Goal: Transaction & Acquisition: Purchase product/service

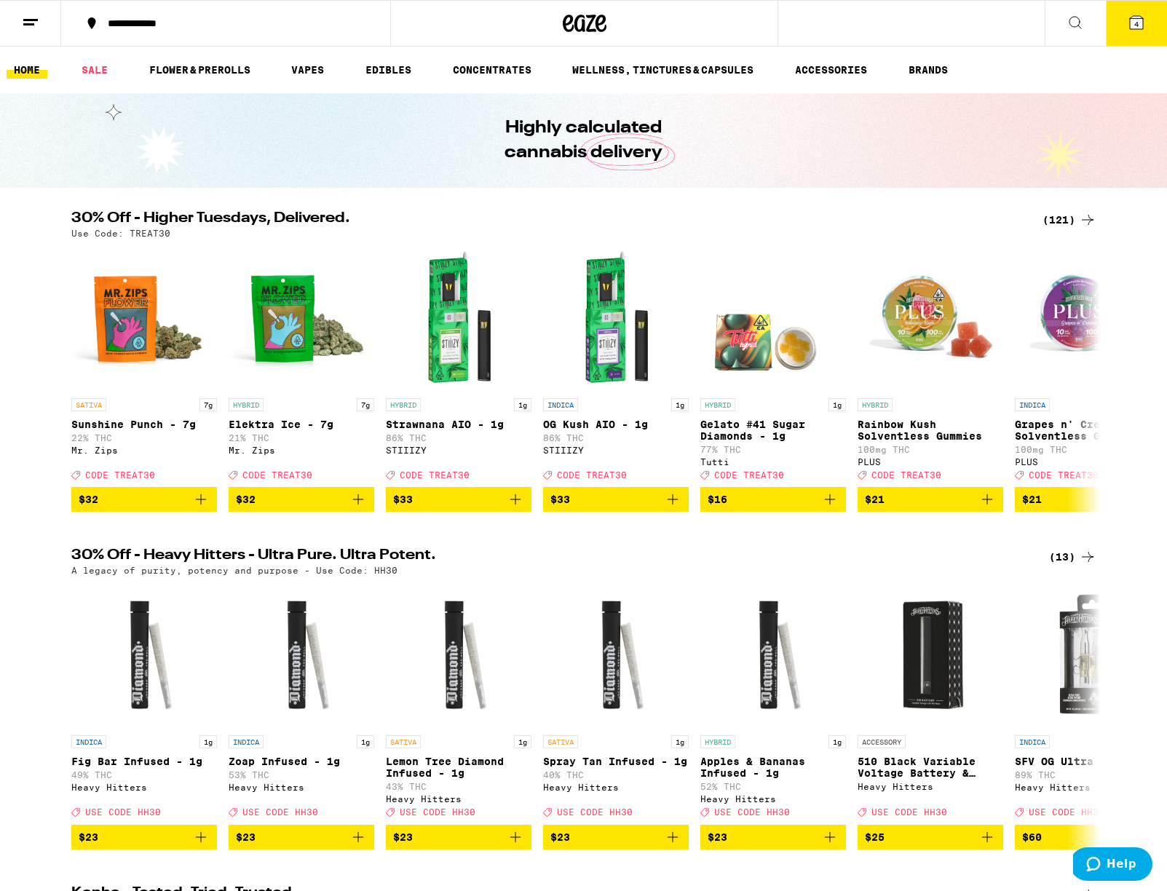
click at [1075, 25] on icon at bounding box center [1075, 22] width 17 height 17
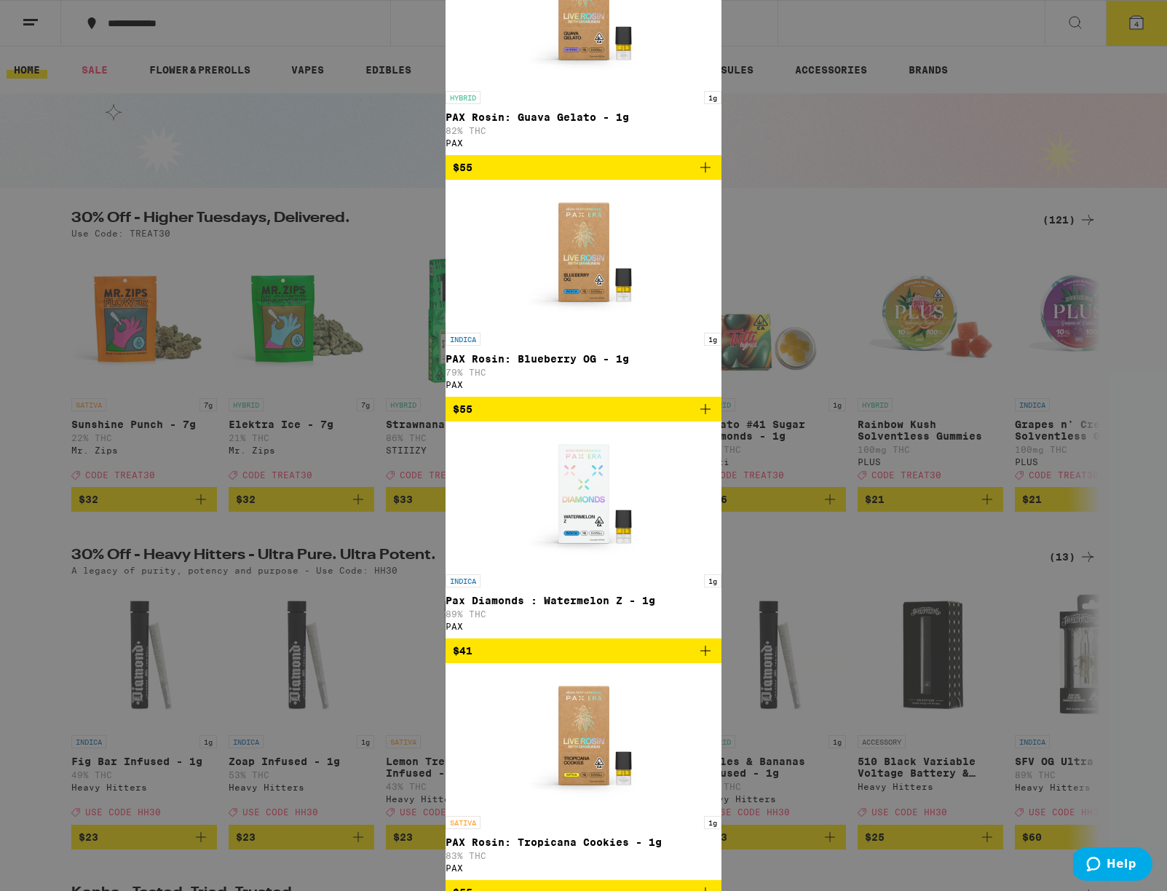
type input "pax"
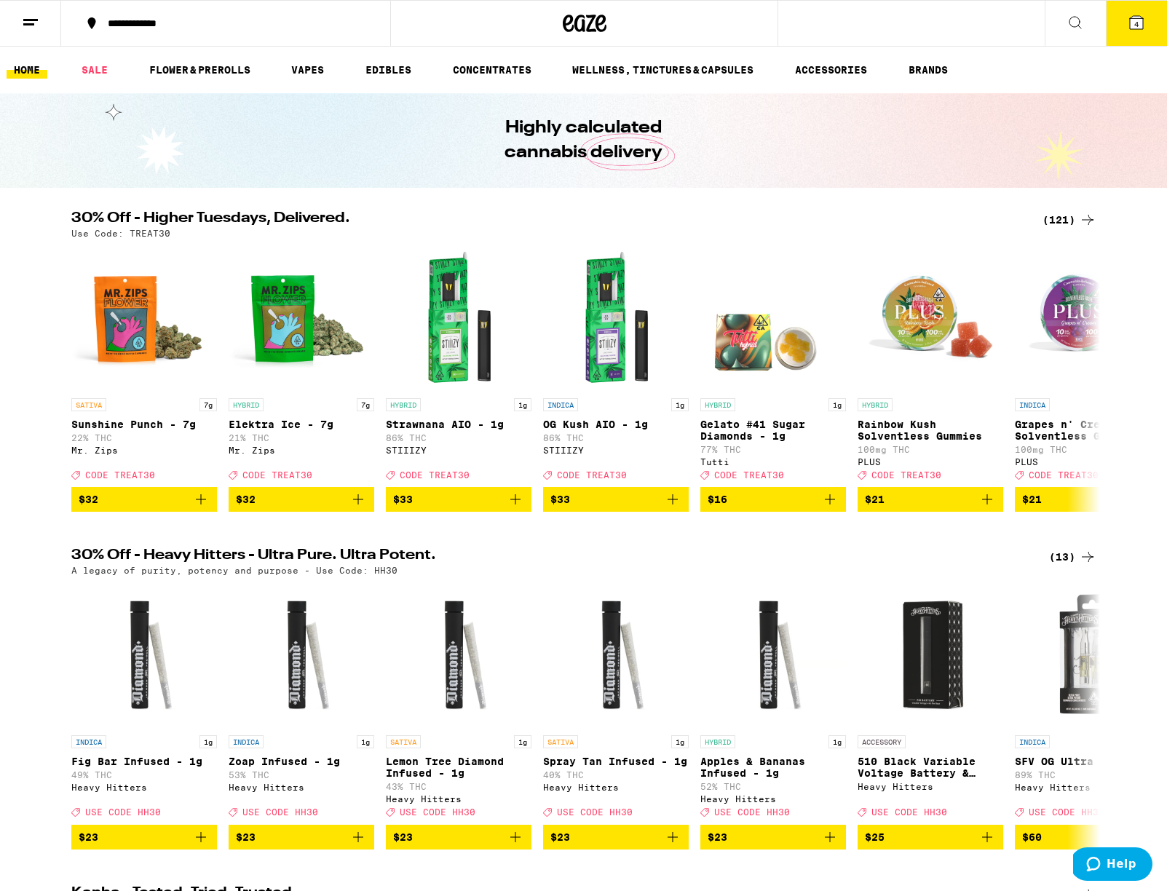
click at [1079, 25] on icon at bounding box center [1075, 22] width 17 height 17
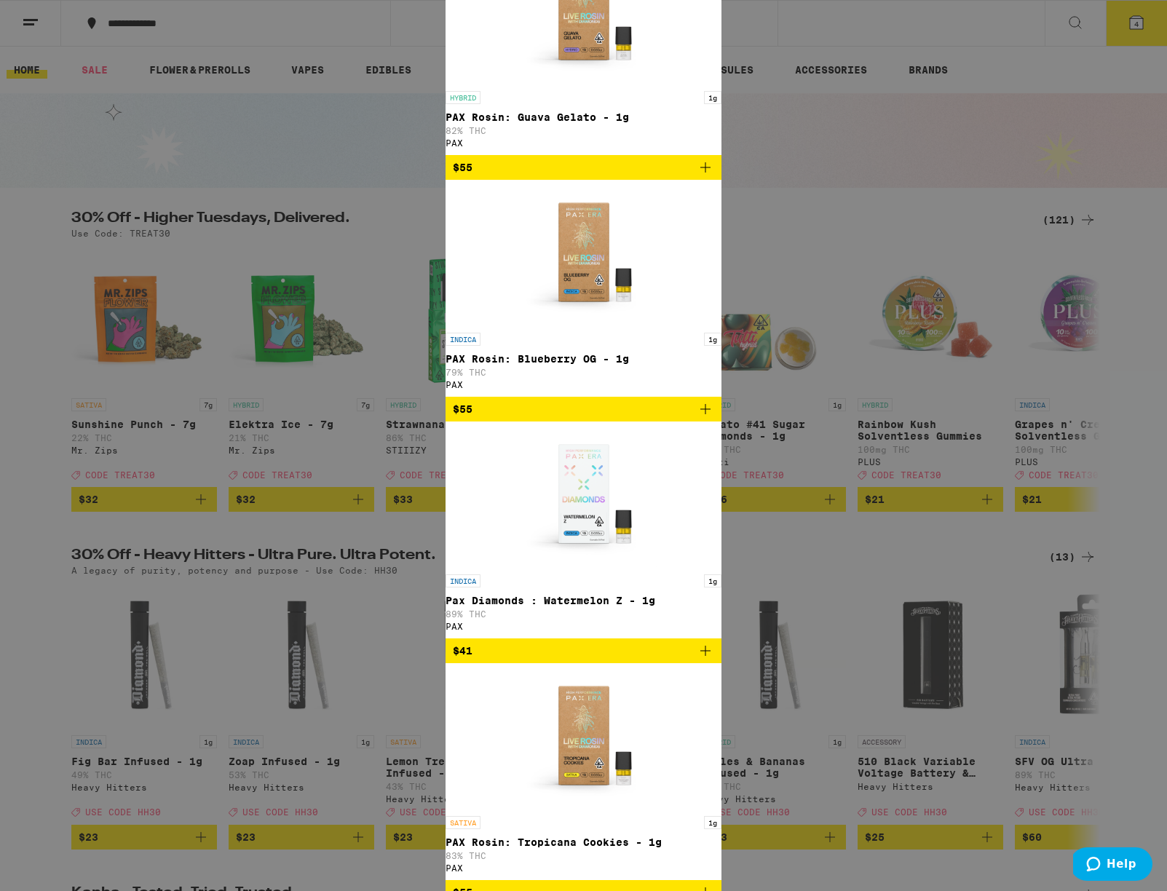
scroll to position [157, 0]
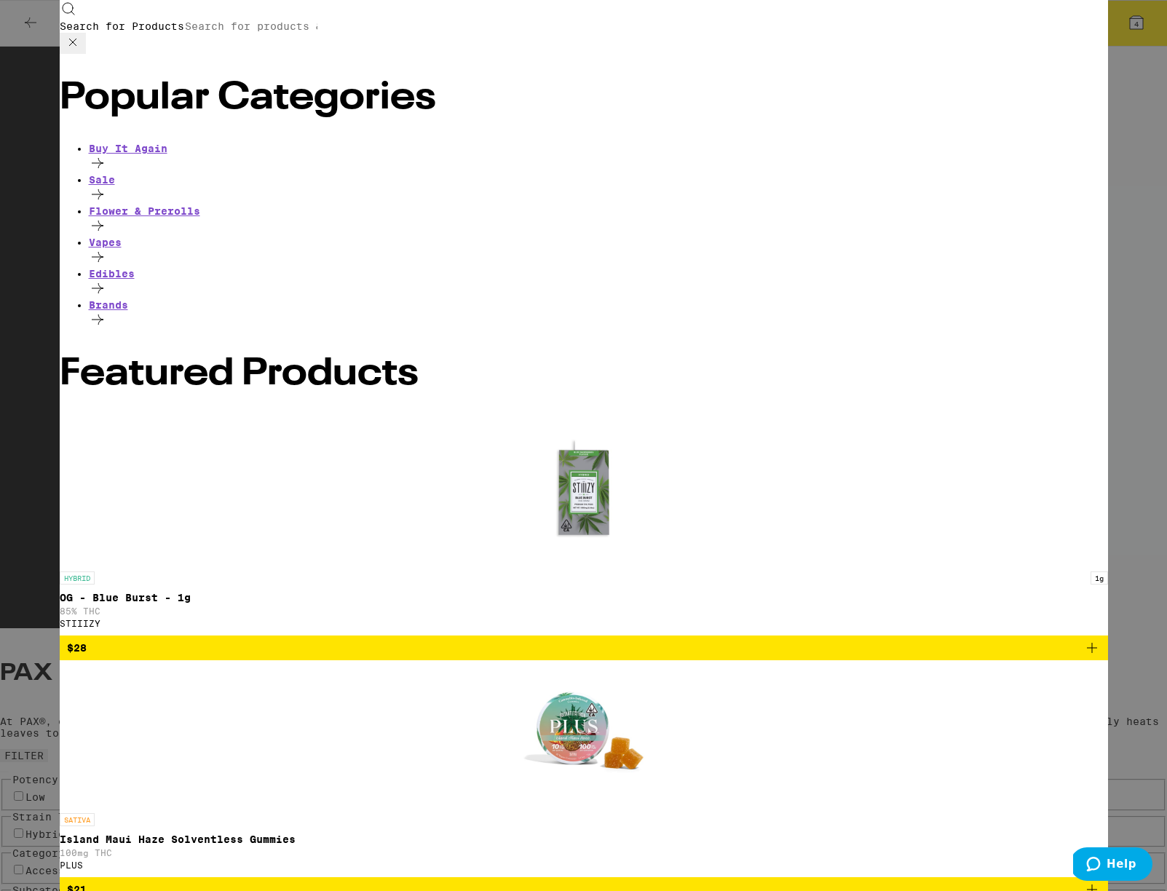
click at [318, 29] on input "Search for Products" at bounding box center [251, 26] width 134 height 13
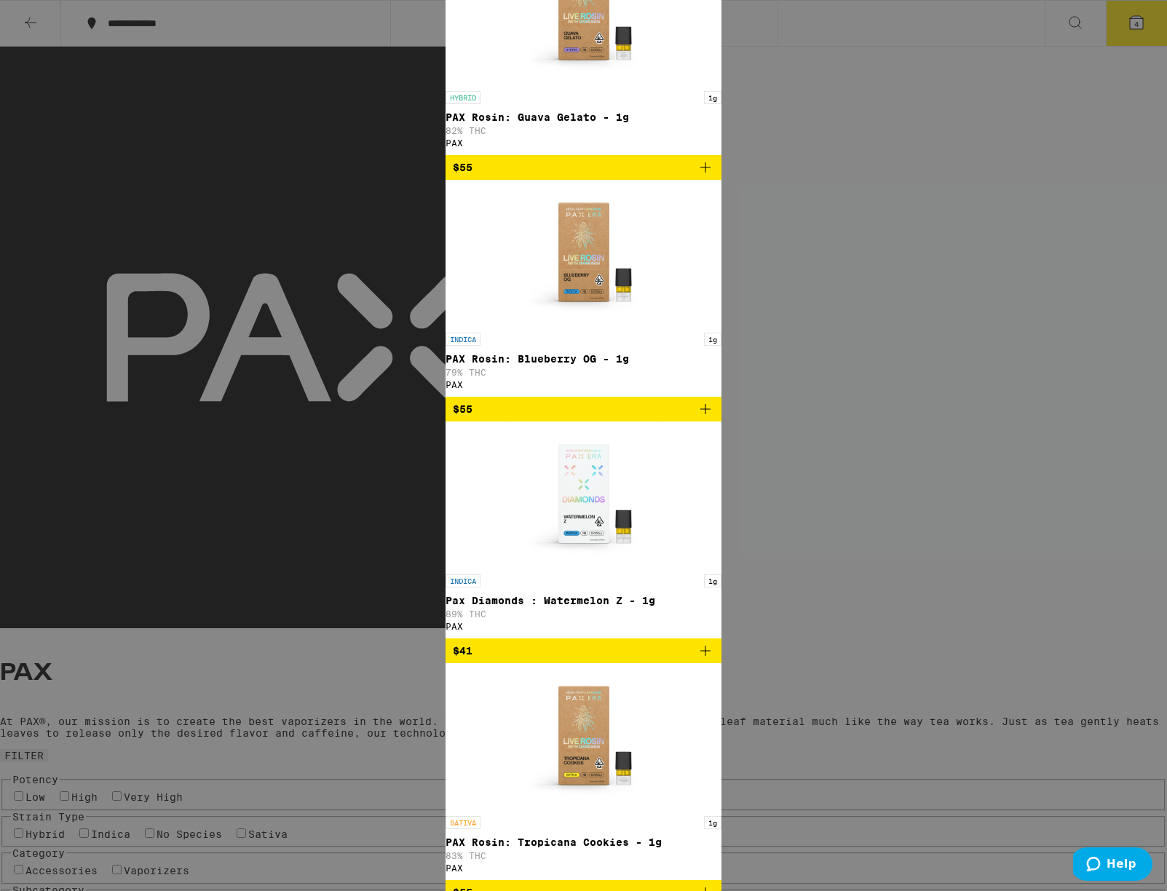
scroll to position [345, 0]
type input "pax"
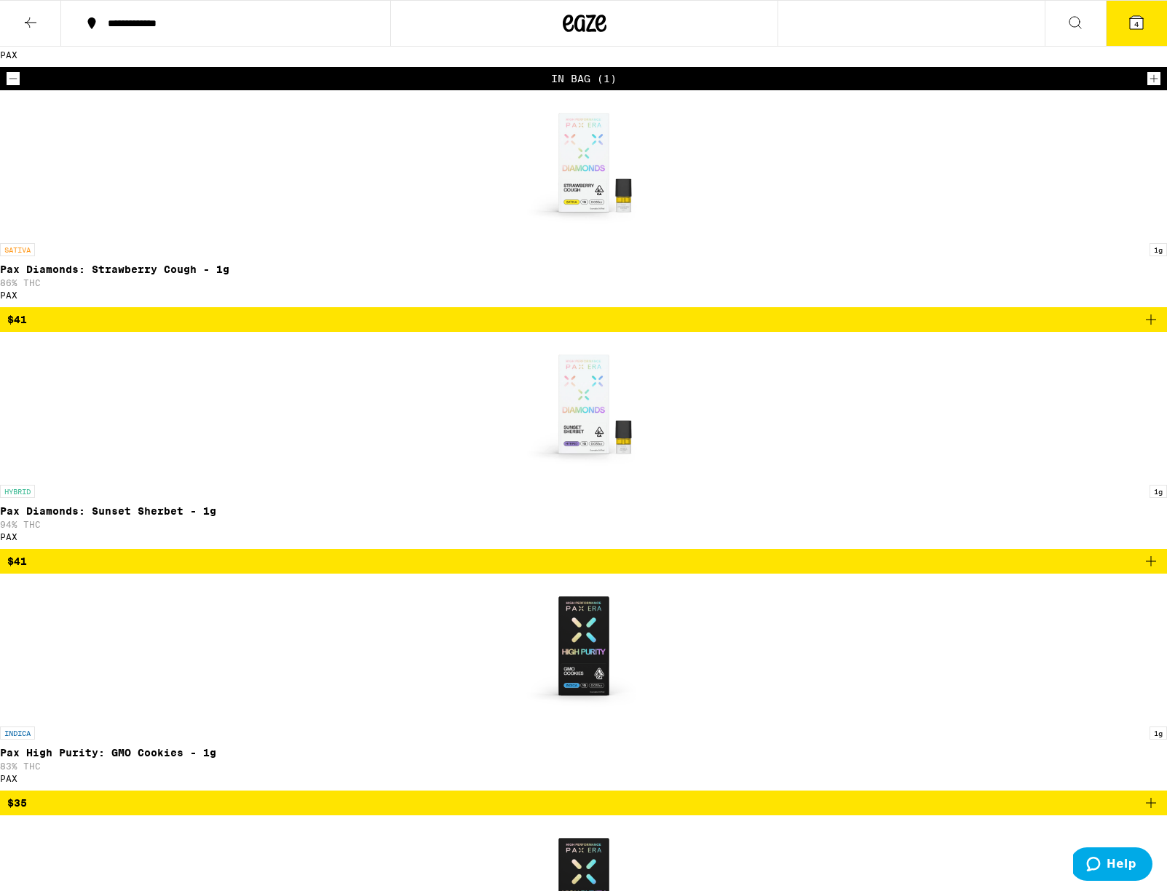
scroll to position [1117, 0]
click at [1140, 32] on button "4" at bounding box center [1136, 23] width 61 height 45
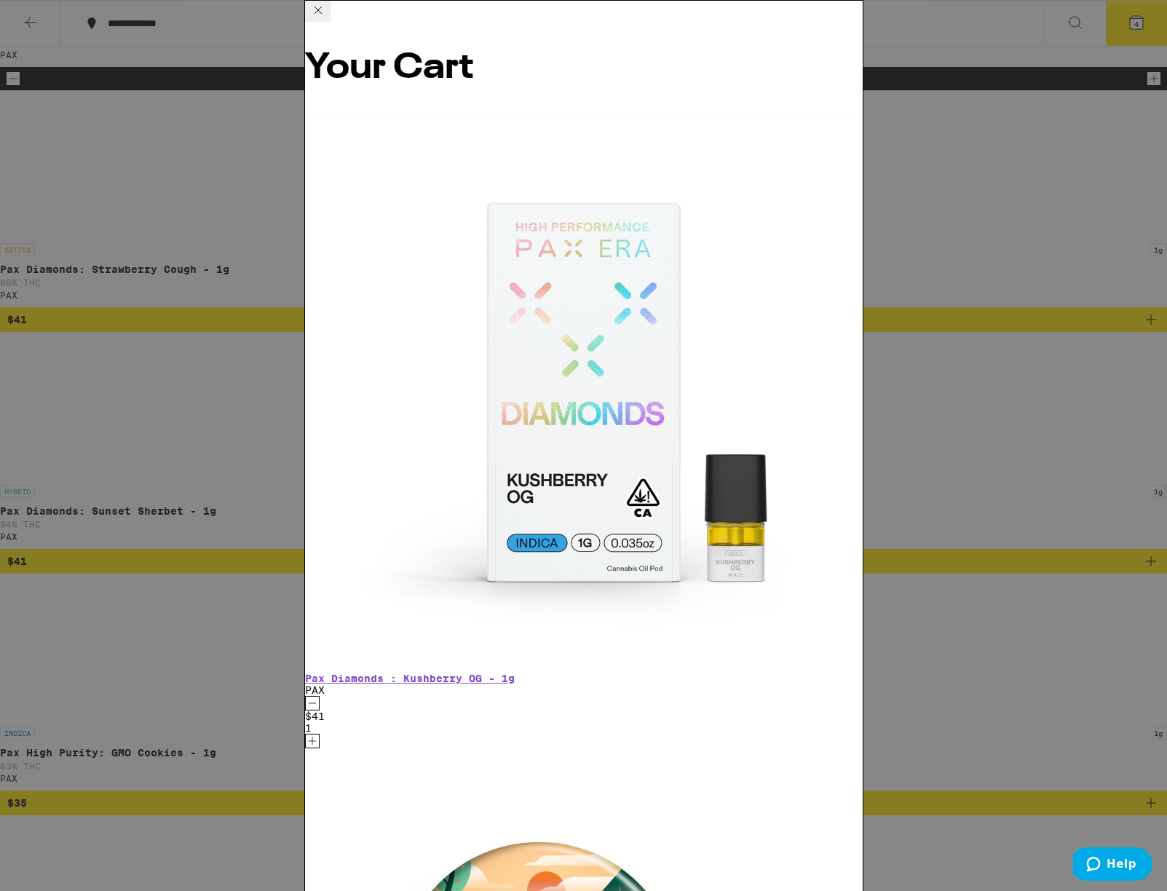
click at [319, 695] on icon "Decrement" at bounding box center [312, 703] width 13 height 17
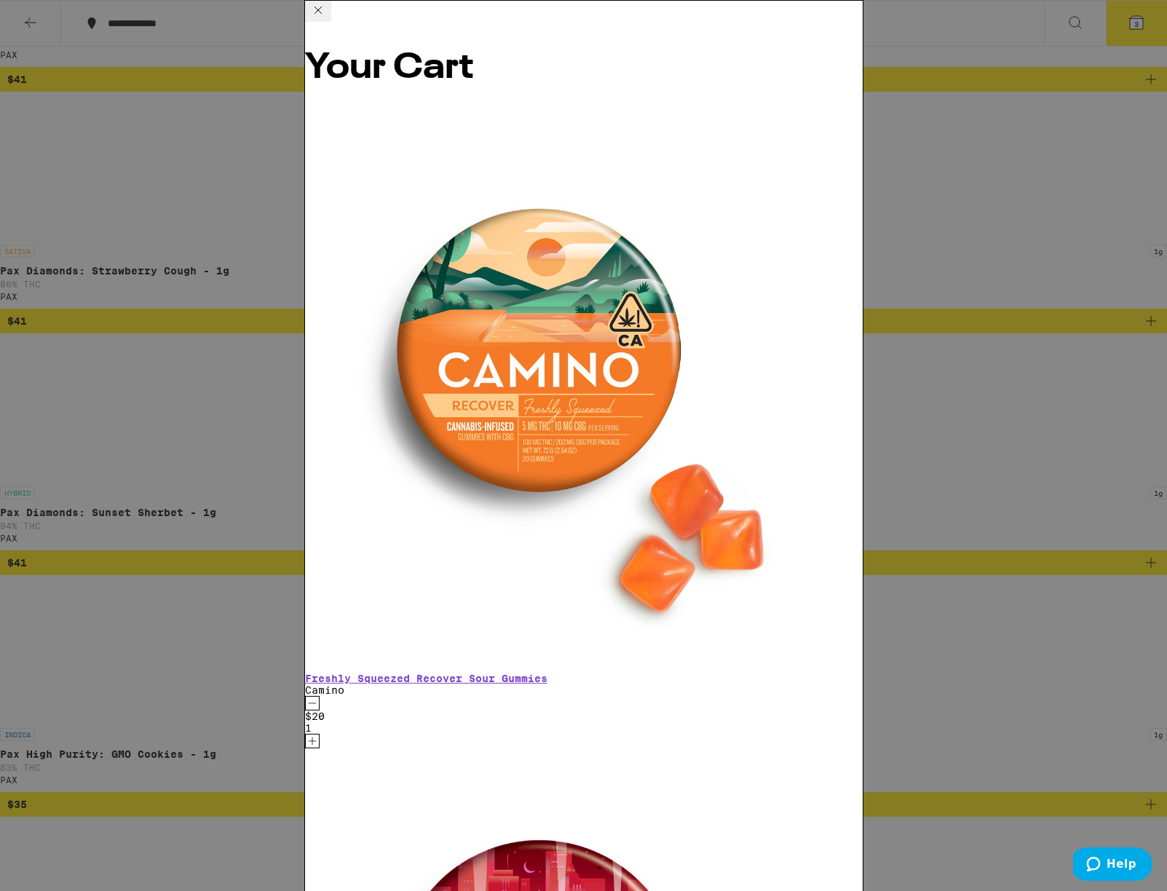
click at [319, 695] on icon "Decrement" at bounding box center [312, 703] width 13 height 17
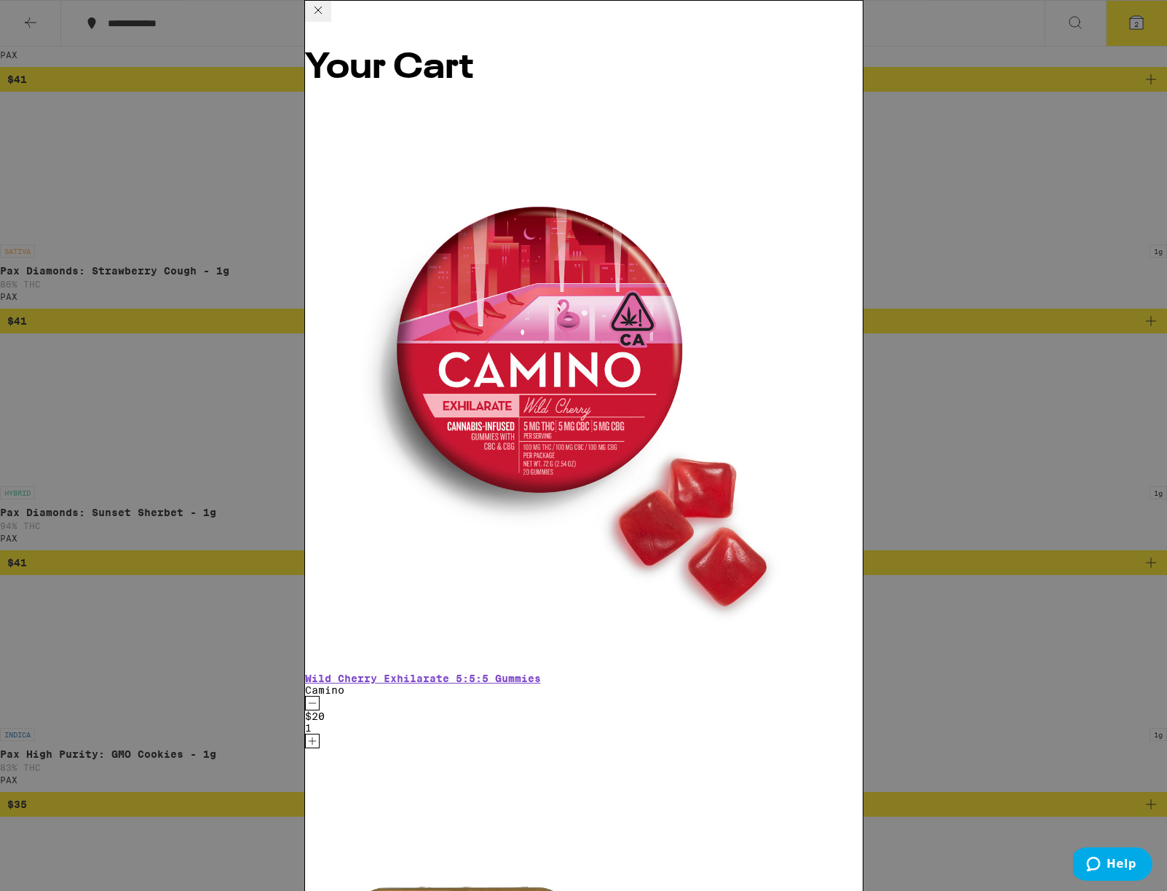
click at [319, 695] on icon "Decrement" at bounding box center [312, 703] width 13 height 17
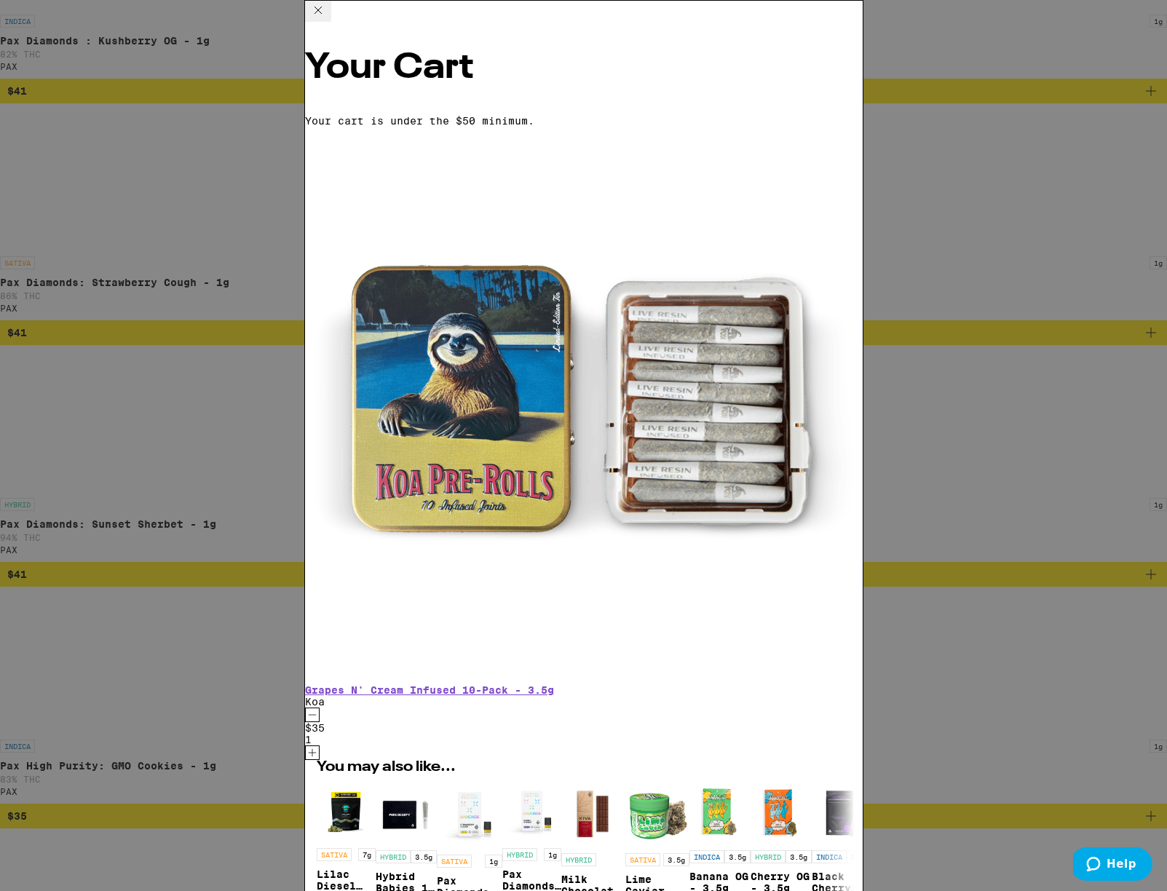
click at [319, 706] on icon "Decrement" at bounding box center [312, 714] width 13 height 17
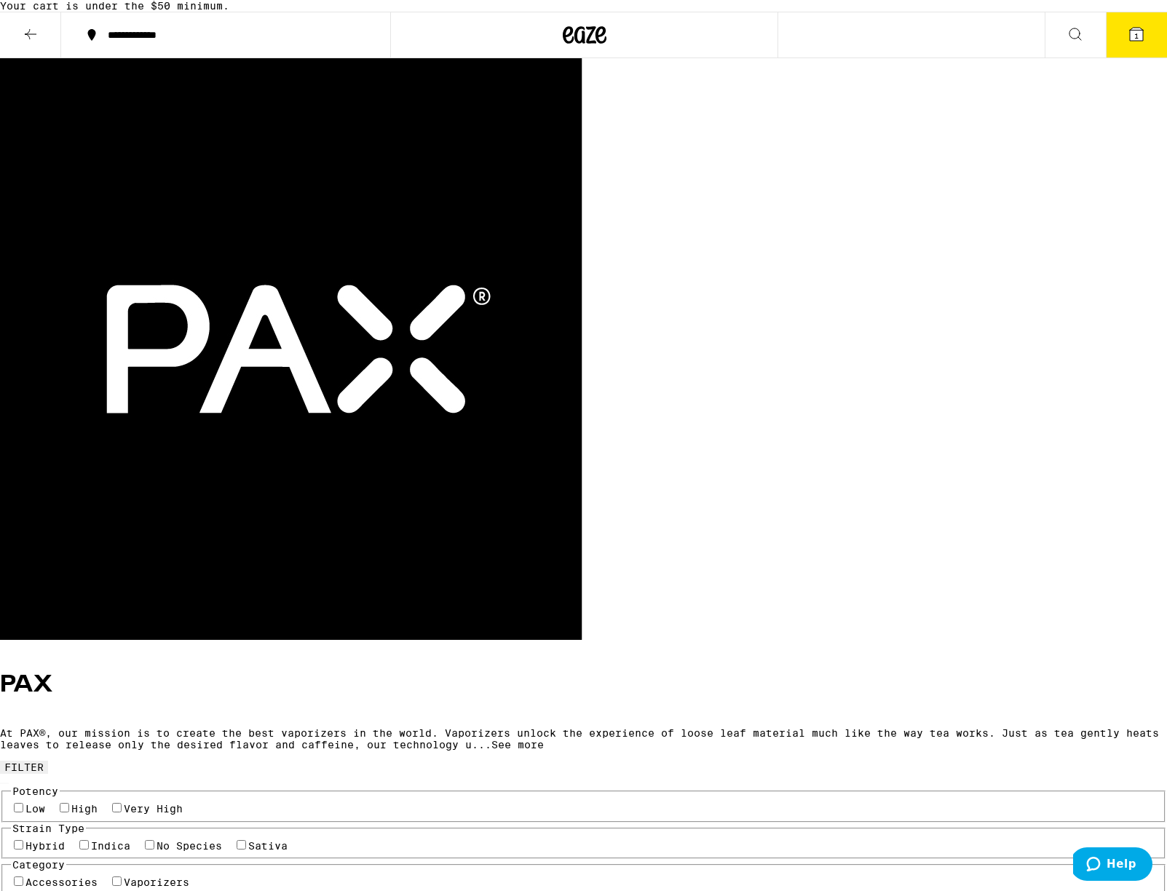
click at [32, 43] on icon at bounding box center [30, 33] width 17 height 17
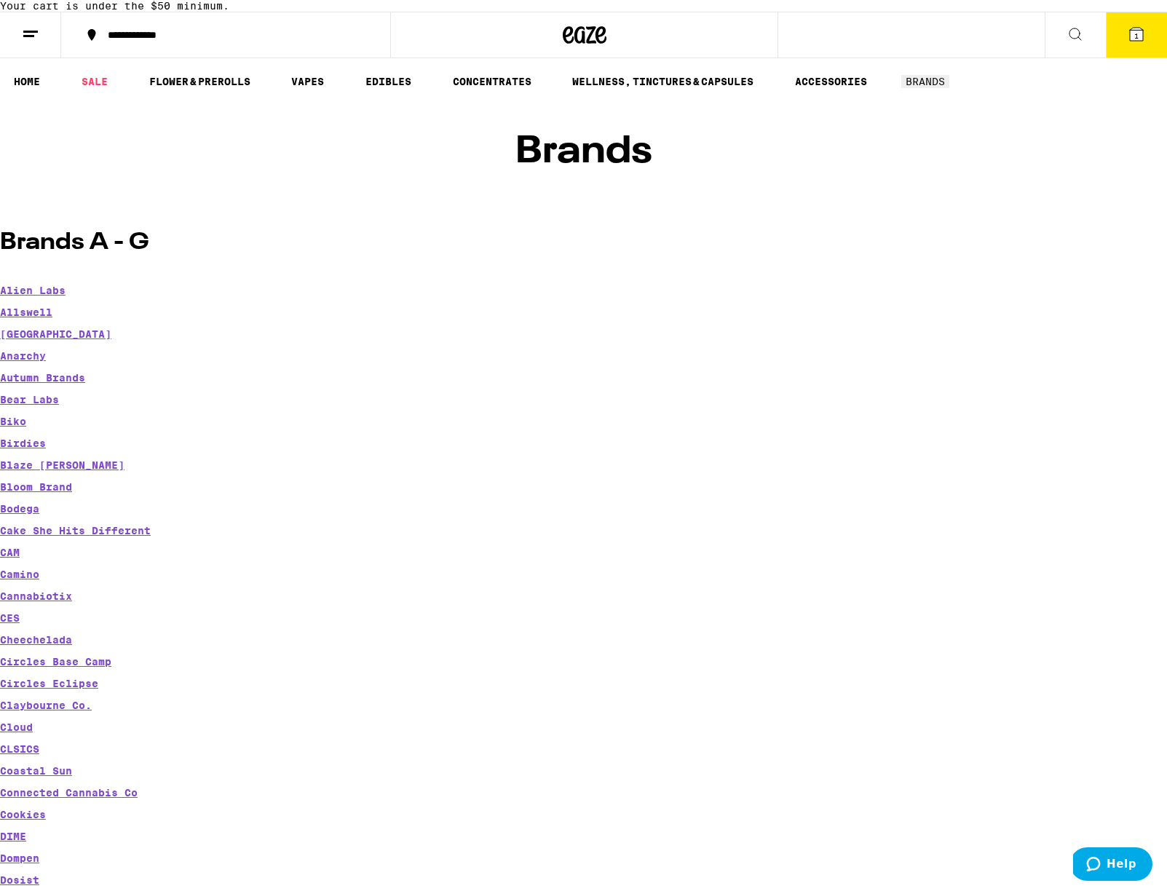
click at [1132, 43] on icon at bounding box center [1136, 33] width 17 height 17
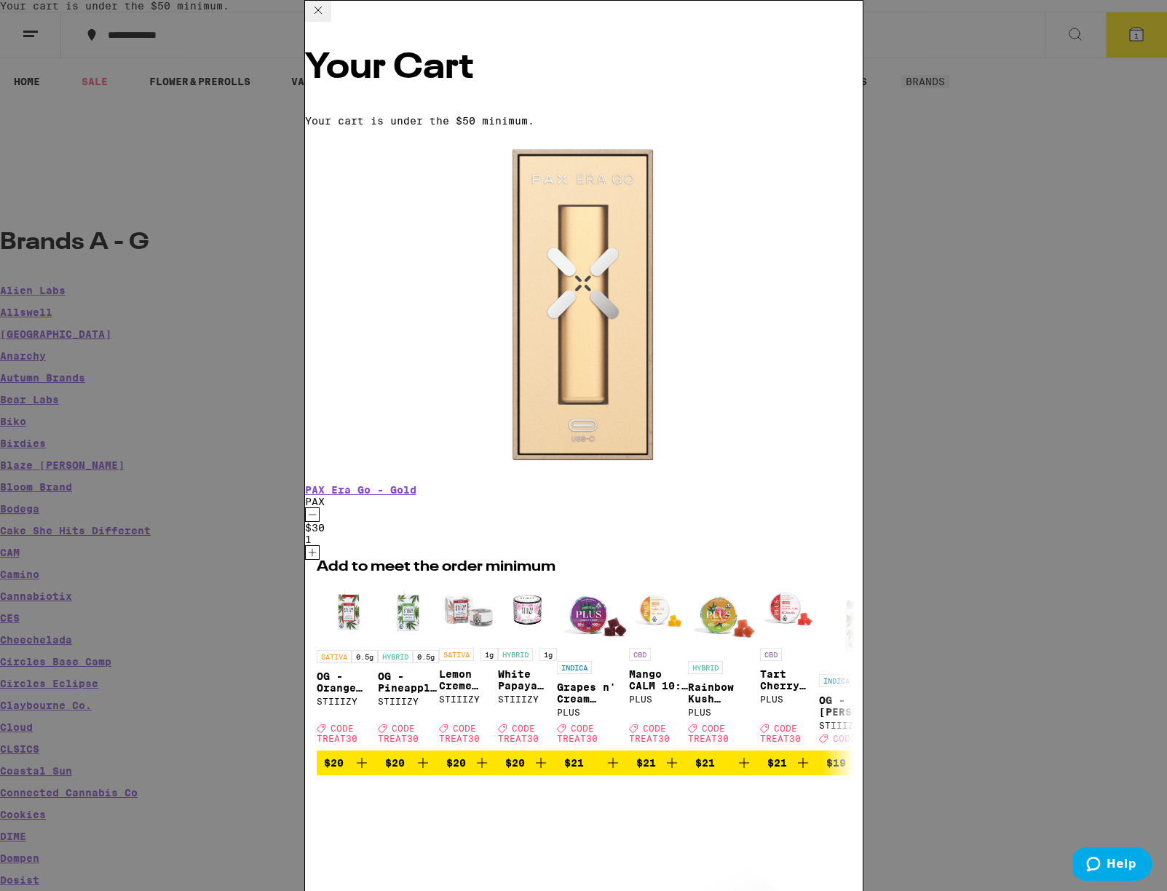
click at [516, 579] on div "Your Cart Your cart is under the $50 minimum. PAX Era Go - Gold PAX $30 1 Add t…" at bounding box center [584, 740] width 558 height 1379
click at [322, 14] on icon at bounding box center [318, 10] width 7 height 7
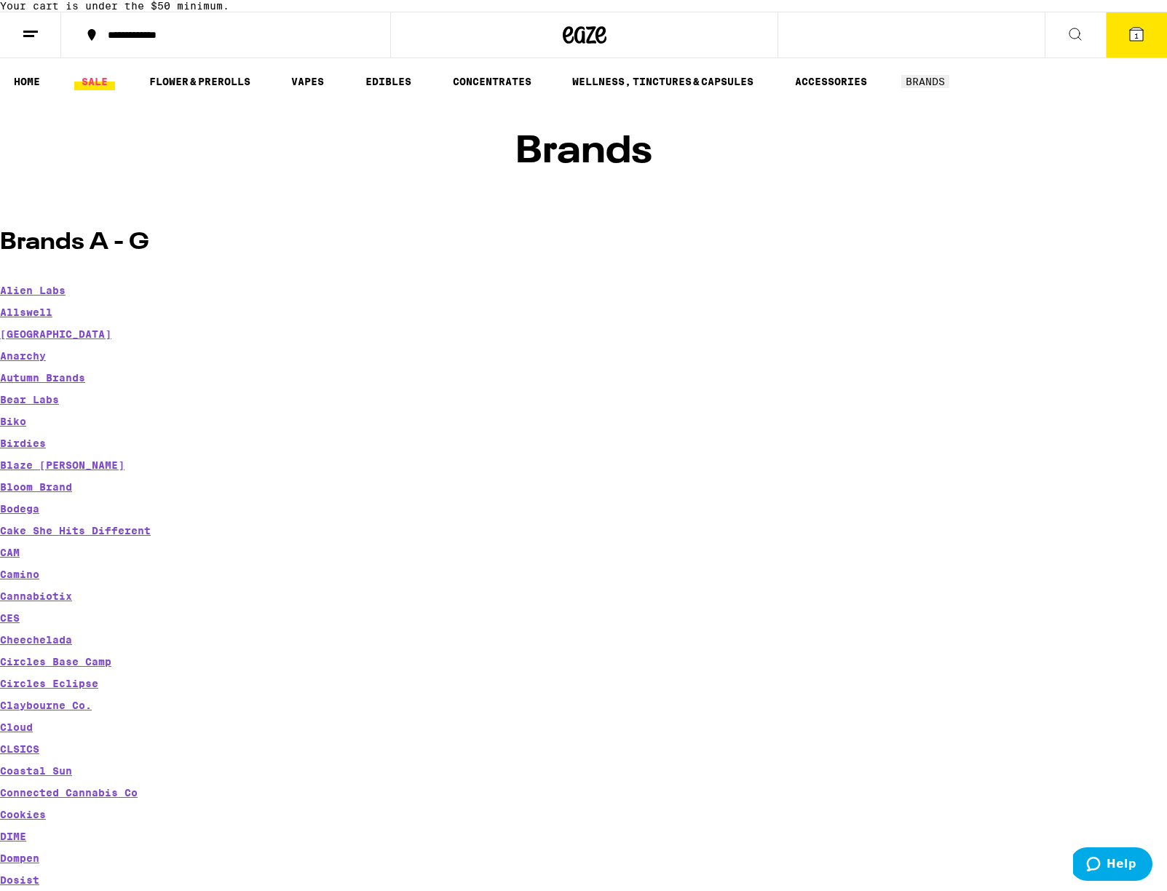
click at [101, 90] on link "SALE" at bounding box center [94, 81] width 41 height 17
click at [87, 90] on link "SALE" at bounding box center [94, 81] width 41 height 17
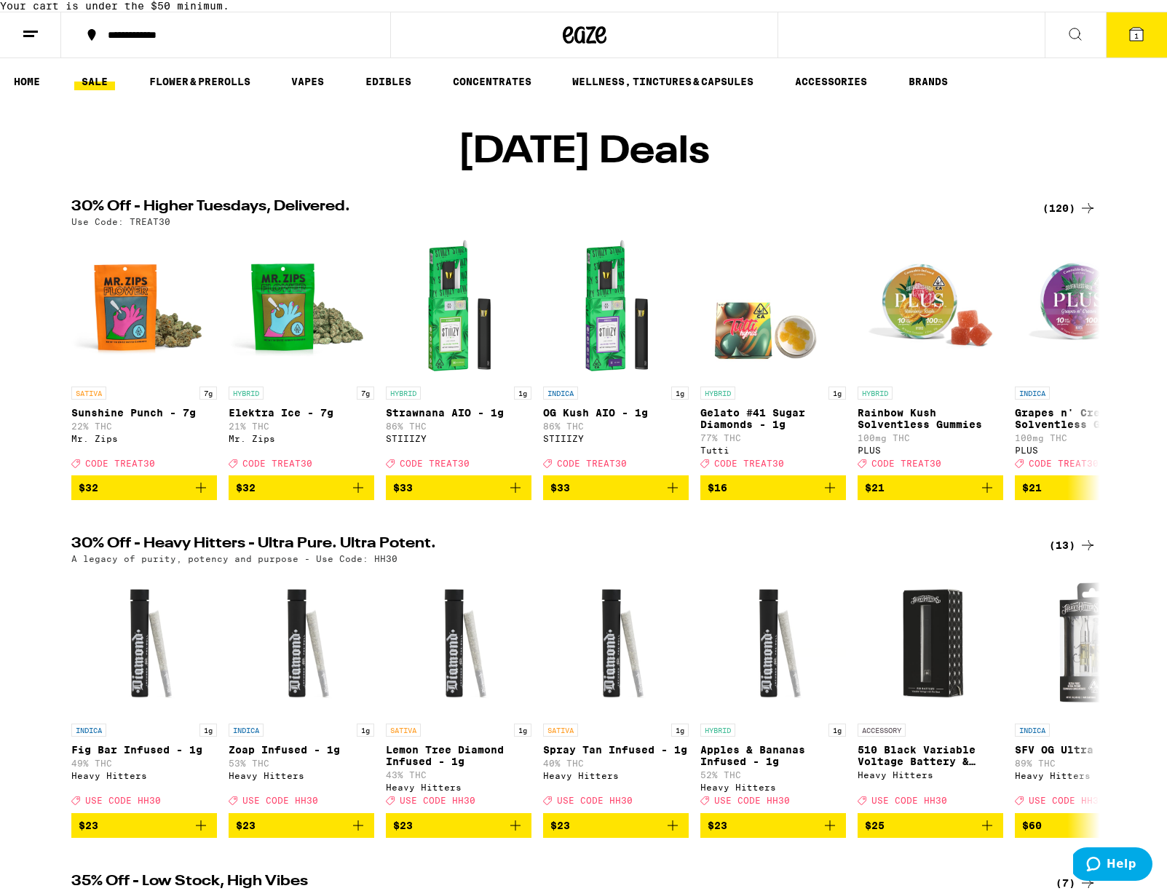
click at [1063, 217] on div "(120)" at bounding box center [1070, 208] width 54 height 17
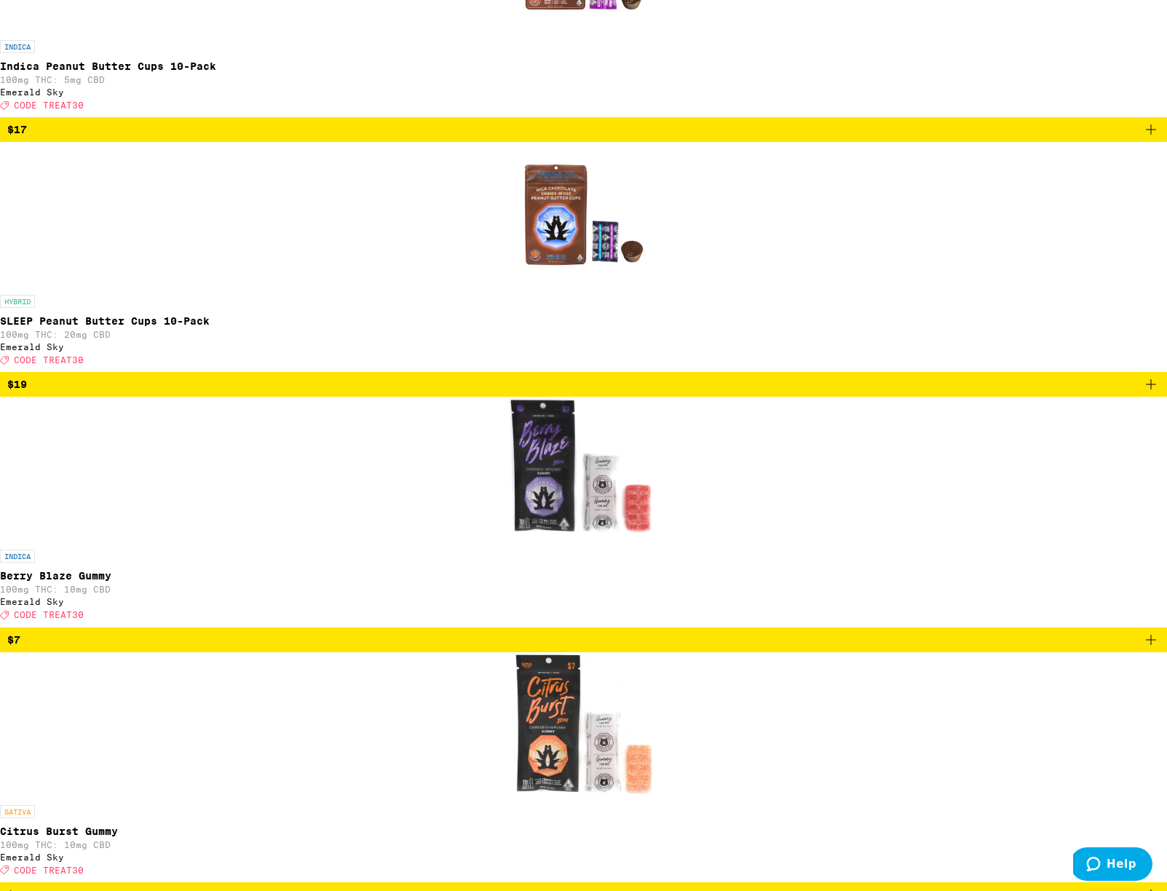
scroll to position [3191, 0]
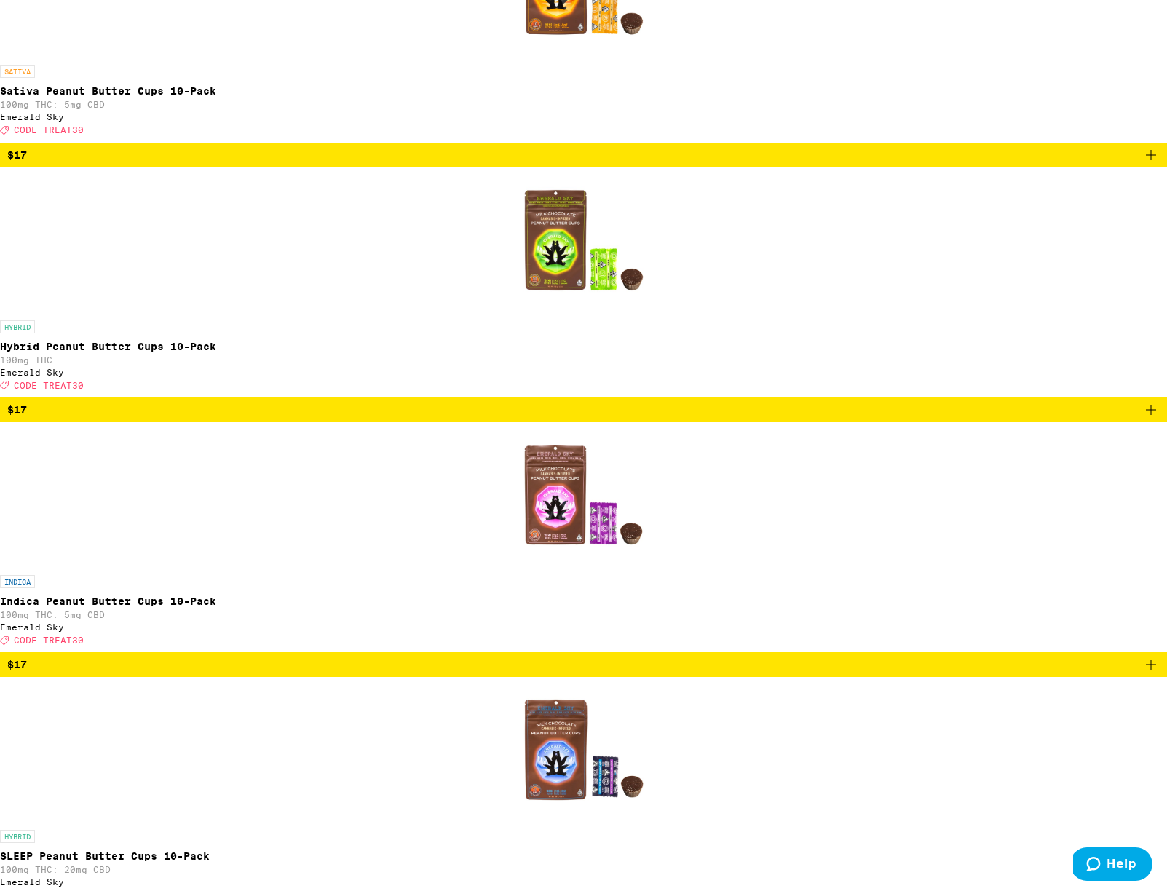
scroll to position [2003, 0]
